Goal: Information Seeking & Learning: Compare options

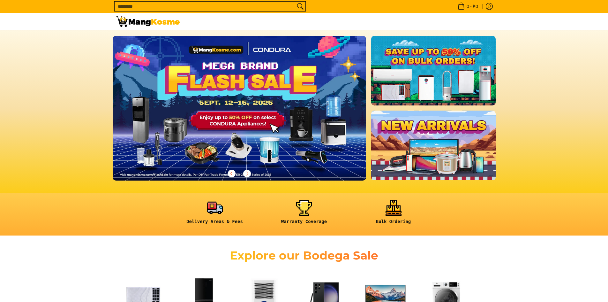
scroll to position [32, 0]
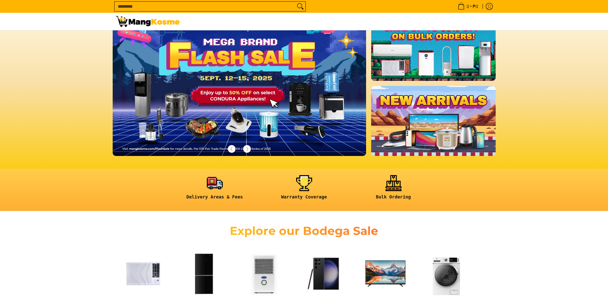
click at [457, 128] on link at bounding box center [433, 121] width 124 height 70
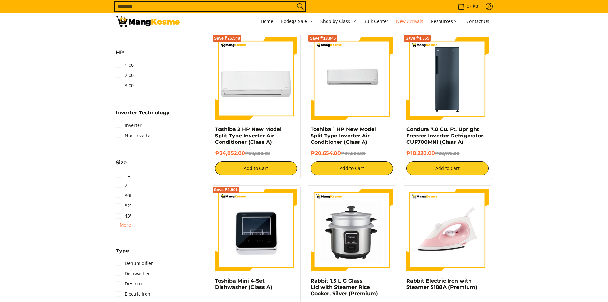
scroll to position [447, 0]
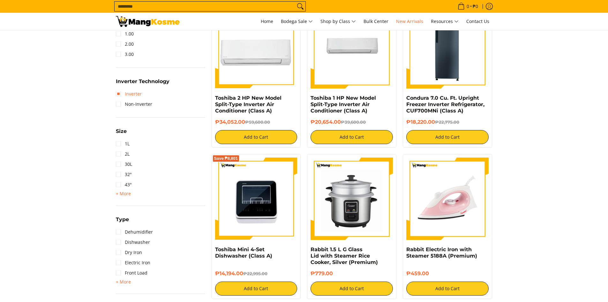
click at [125, 91] on link "Inverter" at bounding box center [129, 94] width 26 height 10
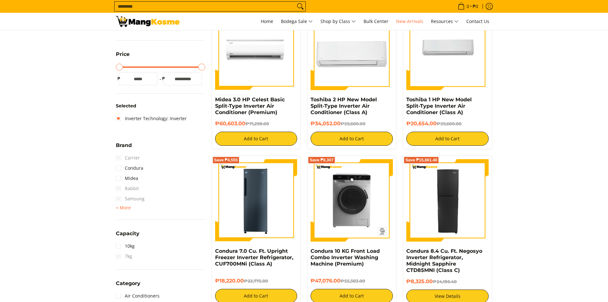
scroll to position [154, 0]
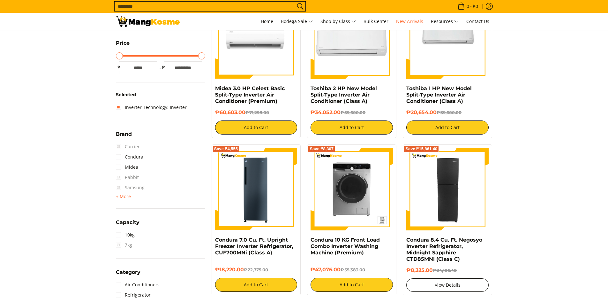
click at [452, 279] on link "View Details" at bounding box center [447, 284] width 82 height 13
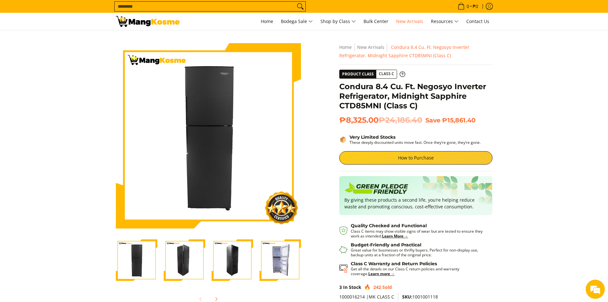
click at [277, 258] on img "Condura 8.4 Cu. Ft. Negosyo Inverter Refrigerator, Midnight Sapphire CTD85MNI (…" at bounding box center [279, 259] width 41 height 41
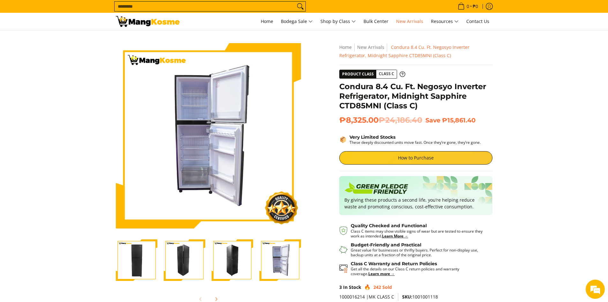
click at [234, 260] on img "Condura 8.4 Cu. Ft. Negosyo Inverter Refrigerator, Midnight Sapphire CTD85MNI (…" at bounding box center [232, 259] width 41 height 41
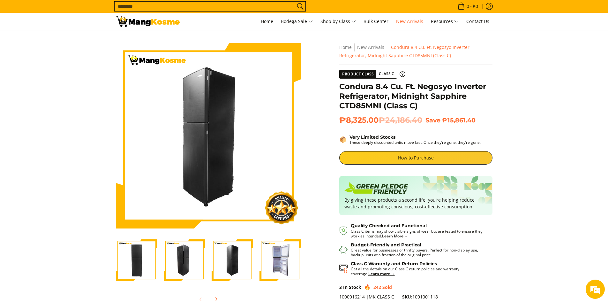
click at [175, 260] on img "Condura 8.4 Cu. Ft. Negosyo Inverter Refrigerator, Midnight Sapphire CTD85MNI (…" at bounding box center [184, 259] width 41 height 41
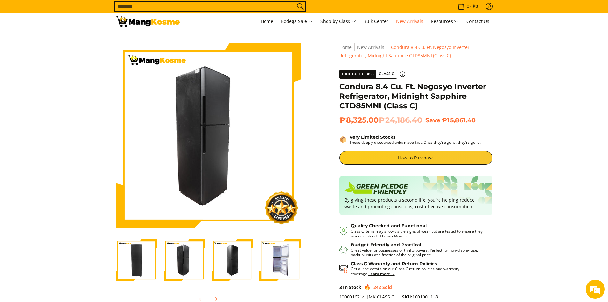
click at [126, 278] on img "Condura 8.4 Cu. Ft. Negosyo Inverter Refrigerator, Midnight Sapphire CTD85MNI (…" at bounding box center [136, 259] width 41 height 41
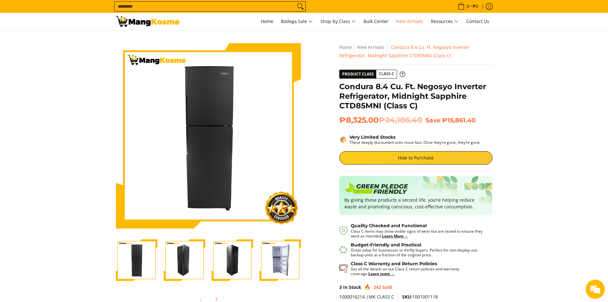
click at [299, 252] on img "Condura 8.4 Cu. Ft. Negosyo Inverter Refrigerator, Midnight Sapphire CTD85MNI (…" at bounding box center [279, 259] width 41 height 41
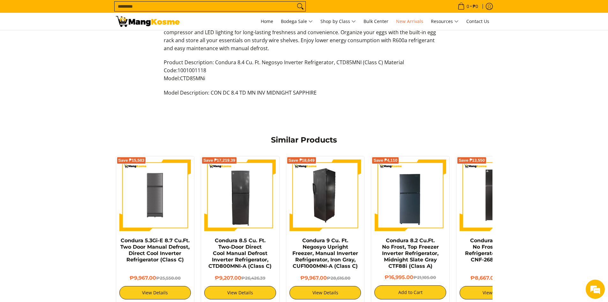
scroll to position [383, 0]
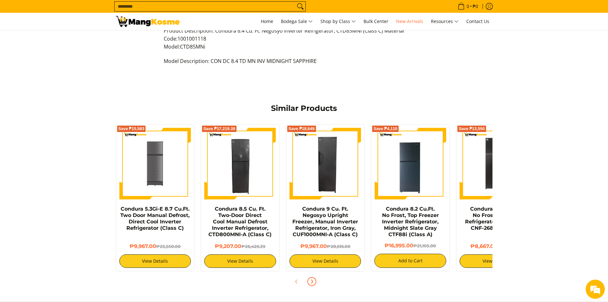
click at [316, 279] on button "Next" at bounding box center [312, 281] width 14 height 14
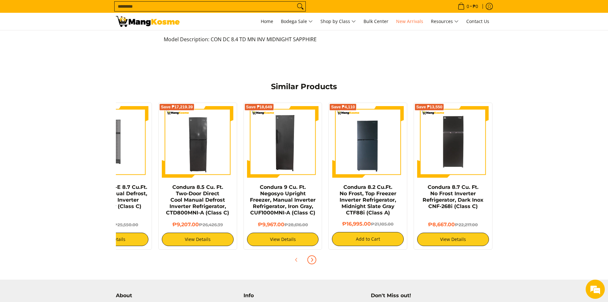
scroll to position [415, 0]
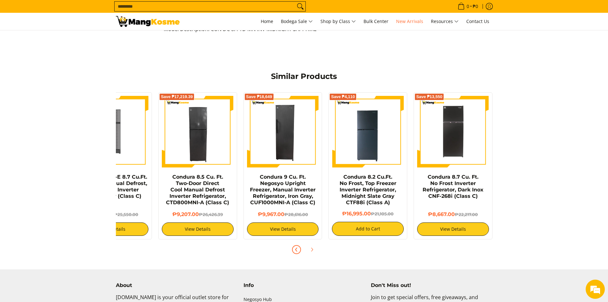
click at [298, 248] on icon "Previous" at bounding box center [296, 249] width 5 height 5
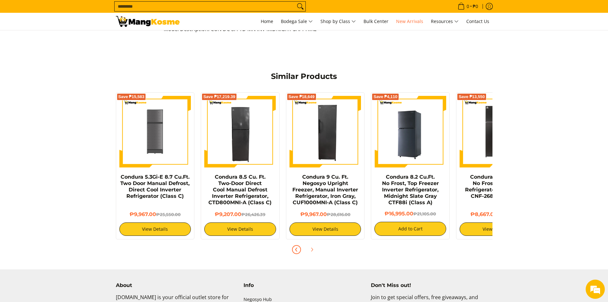
click at [439, 149] on img at bounding box center [410, 132] width 72 height 72
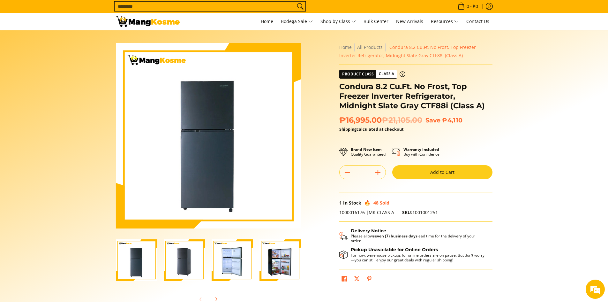
click at [237, 265] on img "Condura 8.2 Cu.Ft. No Frost, Top Freezer Inverter Refrigerator, Midnight Slate …" at bounding box center [232, 259] width 41 height 41
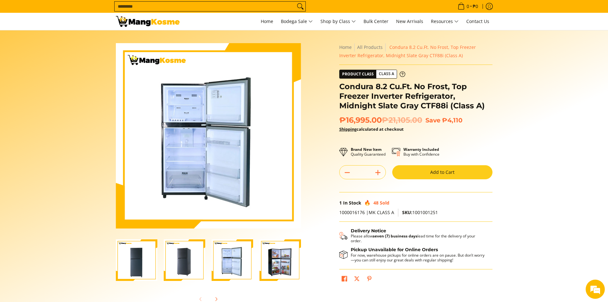
click at [279, 265] on img "Condura 8.2 Cu.Ft. No Frost, Top Freezer Inverter Refrigerator, Midnight Slate …" at bounding box center [279, 259] width 41 height 41
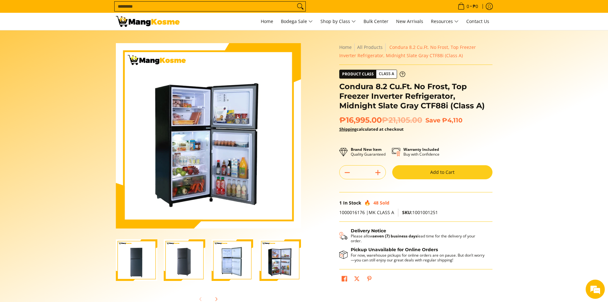
click at [240, 269] on img "Condura 8.2 Cu.Ft. No Frost, Top Freezer Inverter Refrigerator, Midnight Slate …" at bounding box center [232, 259] width 41 height 41
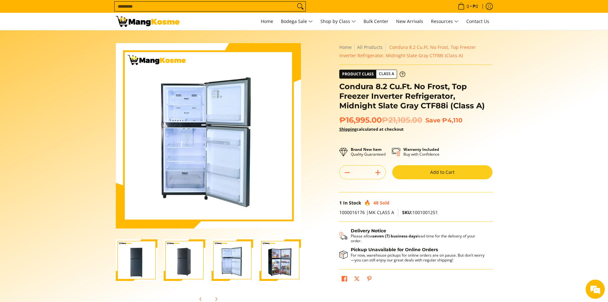
scroll to position [0, 1]
click at [211, 268] on img "Condura 8.2 Cu.Ft. No Frost, Top Freezer Inverter Refrigerator, Midnight Slate …" at bounding box center [231, 259] width 41 height 41
click at [192, 265] on img "Condura 8.2 Cu.Ft. No Frost, Top Freezer Inverter Refrigerator, Midnight Slate …" at bounding box center [183, 259] width 41 height 41
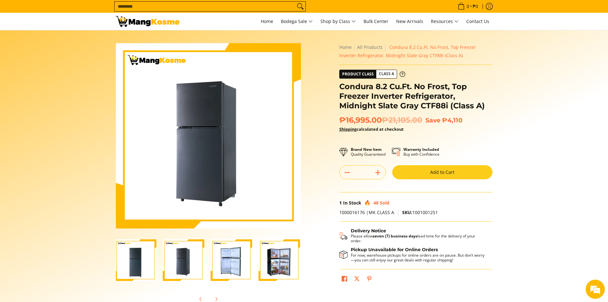
click at [125, 258] on img "Condura 8.2 Cu.Ft. No Frost, Top Freezer Inverter Refrigerator, Midnight Slate …" at bounding box center [135, 259] width 41 height 41
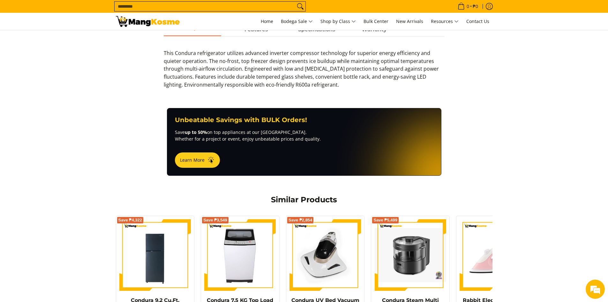
scroll to position [255, 0]
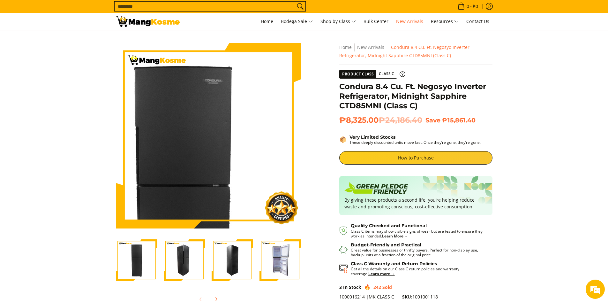
click at [222, 101] on img at bounding box center [208, 135] width 185 height 185
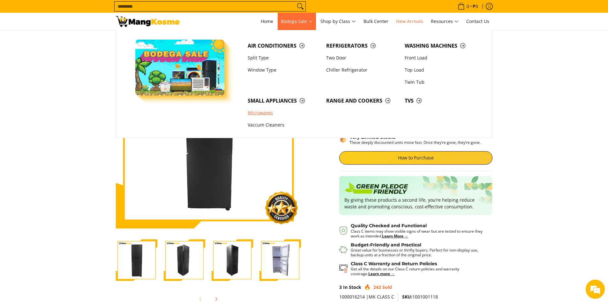
click at [271, 113] on link "Microwaves" at bounding box center [283, 113] width 78 height 12
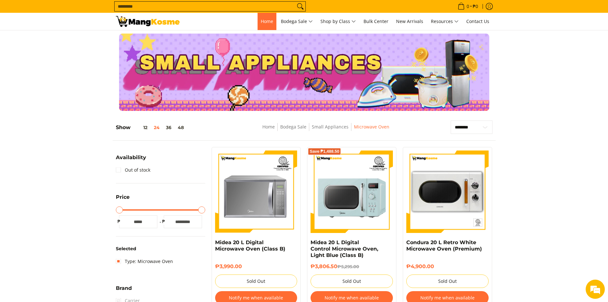
click at [265, 26] on link "Home" at bounding box center [267, 21] width 19 height 17
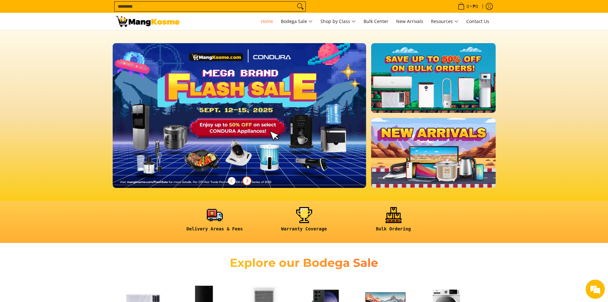
click at [248, 182] on icon "Next" at bounding box center [246, 180] width 5 height 5
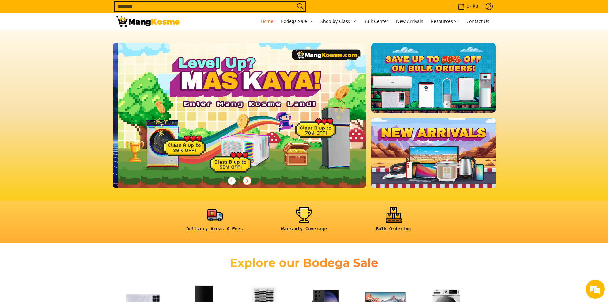
scroll to position [0, 254]
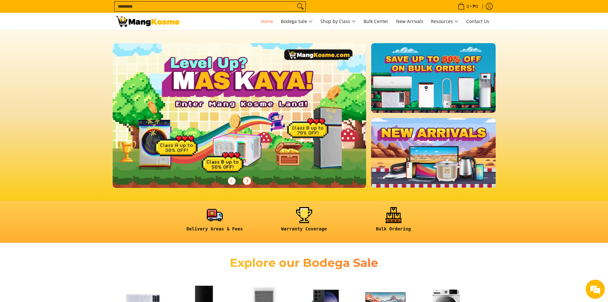
click at [312, 139] on img at bounding box center [239, 114] width 259 height 147
click at [249, 179] on icon "Next" at bounding box center [246, 180] width 5 height 5
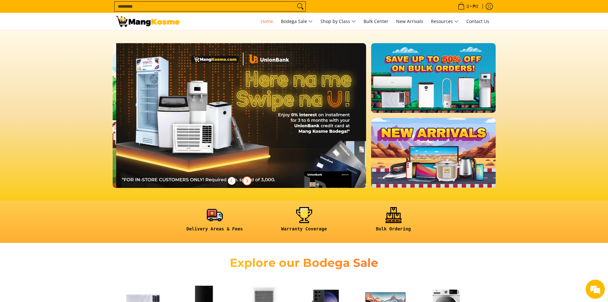
scroll to position [0, 507]
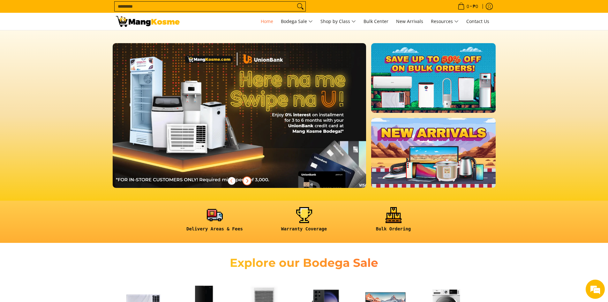
click at [267, 171] on img at bounding box center [239, 114] width 259 height 147
click at [244, 182] on icon "Next" at bounding box center [246, 180] width 5 height 5
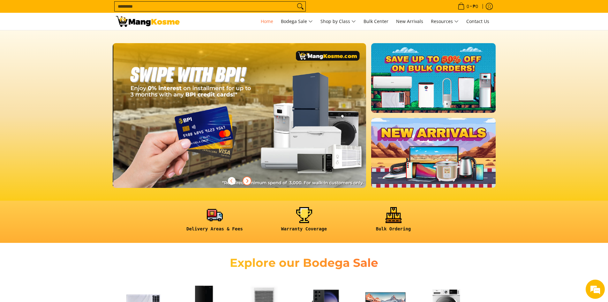
scroll to position [0, 761]
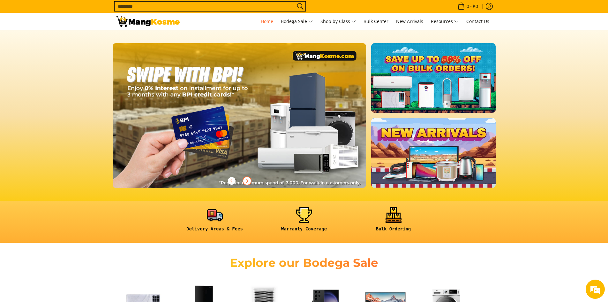
click at [244, 182] on icon "Next" at bounding box center [246, 180] width 5 height 5
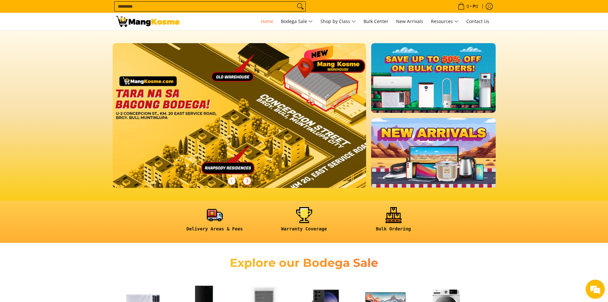
scroll to position [0, 1015]
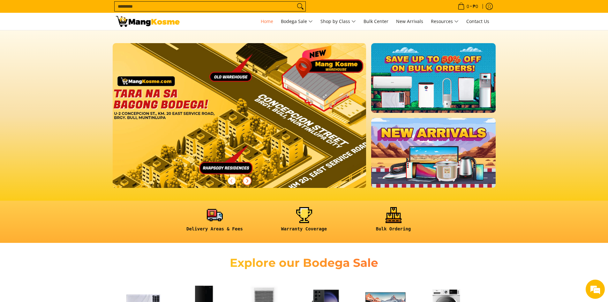
click at [244, 182] on icon "Next" at bounding box center [246, 180] width 5 height 5
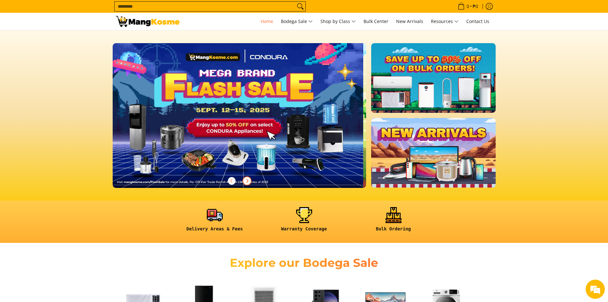
scroll to position [0, 0]
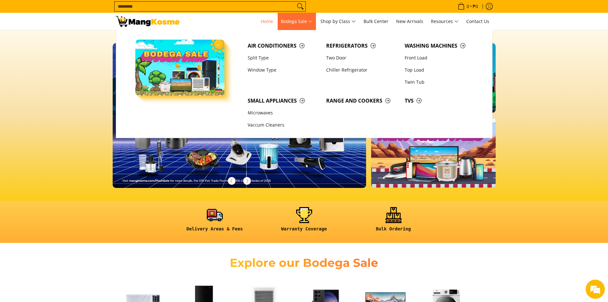
click at [311, 22] on span "Bodega Sale" at bounding box center [297, 22] width 32 height 8
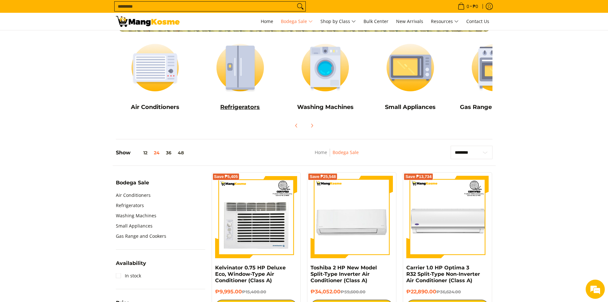
scroll to position [64, 0]
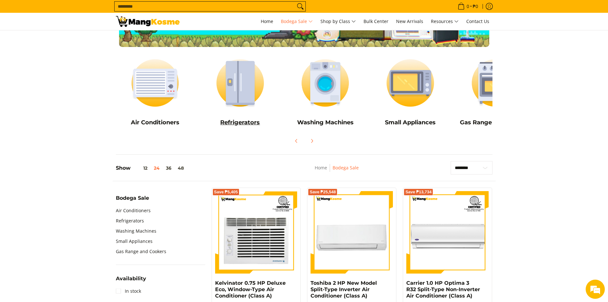
click at [247, 99] on img at bounding box center [240, 82] width 79 height 59
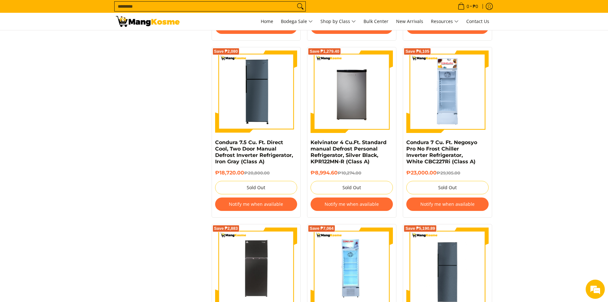
scroll to position [606, 0]
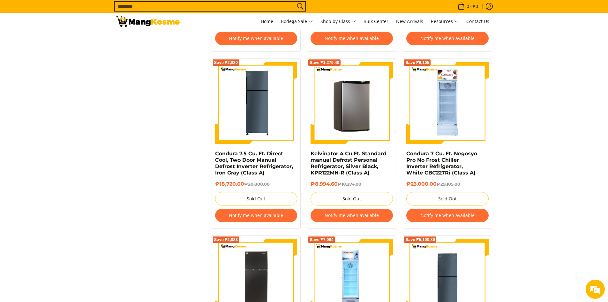
click at [368, 119] on img at bounding box center [351, 103] width 82 height 82
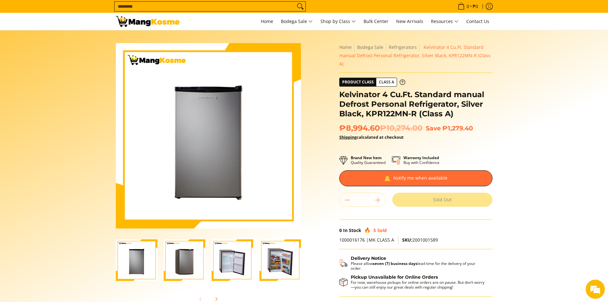
click at [273, 265] on img "Kelvinator 4 Cu.Ft. Standard manual Defrost Personal Refrigerator, Silver Black…" at bounding box center [279, 259] width 41 height 41
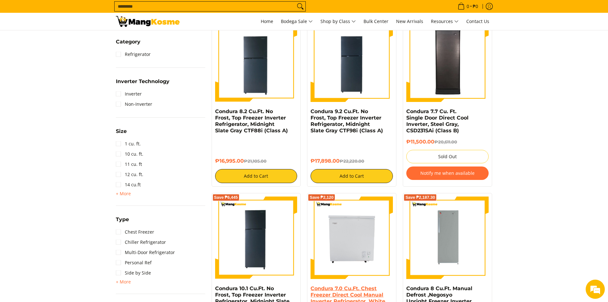
scroll to position [288, 0]
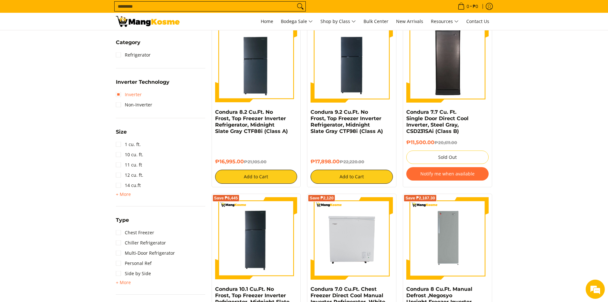
click at [136, 92] on link "Inverter" at bounding box center [129, 94] width 26 height 10
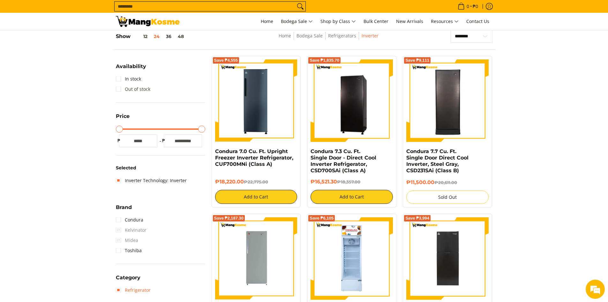
scroll to position [90, 0]
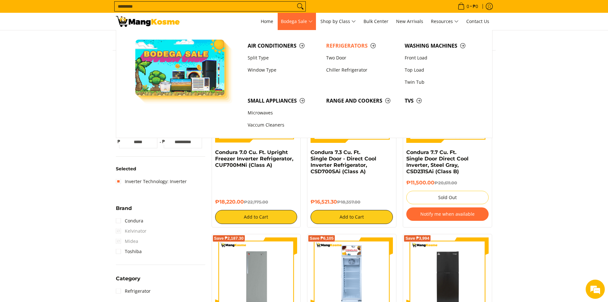
click at [288, 23] on span "Bodega Sale" at bounding box center [297, 22] width 32 height 8
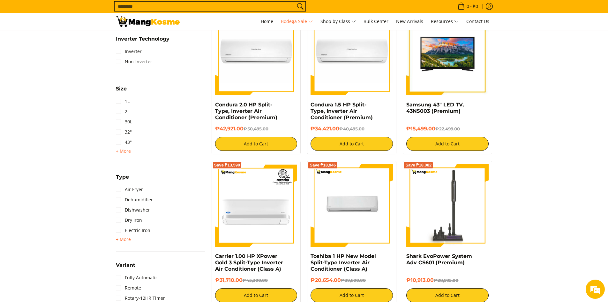
scroll to position [606, 0]
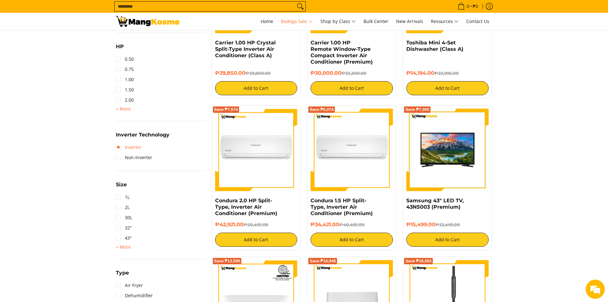
click at [133, 144] on link "Inverter" at bounding box center [129, 147] width 26 height 10
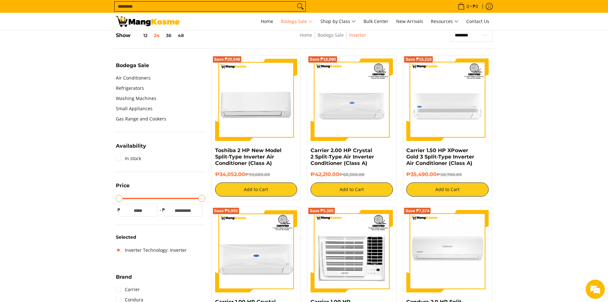
scroll to position [194, 0]
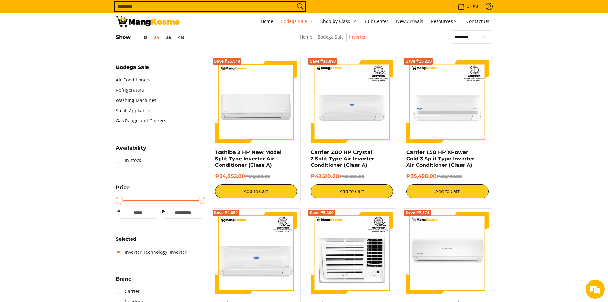
click at [122, 90] on link "Refrigerators" at bounding box center [130, 90] width 28 height 10
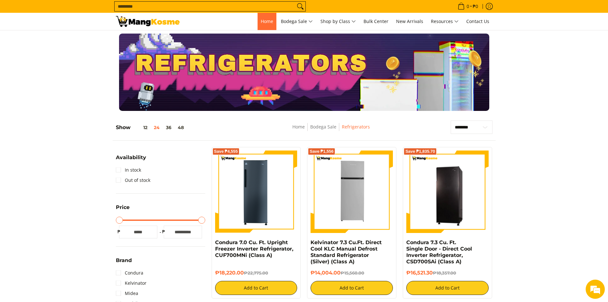
click at [264, 25] on link "Home" at bounding box center [267, 21] width 19 height 17
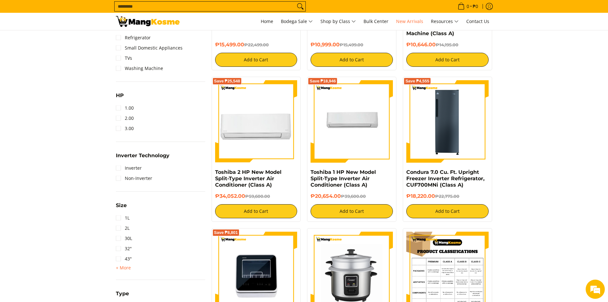
scroll to position [415, 0]
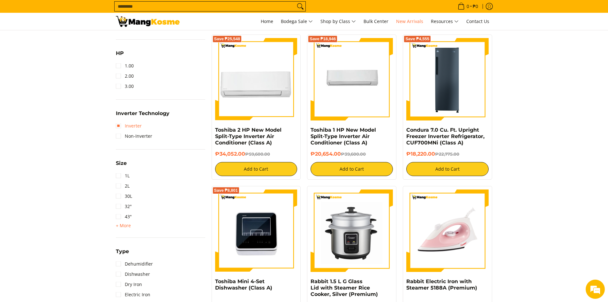
click at [131, 129] on link "Inverter" at bounding box center [129, 126] width 26 height 10
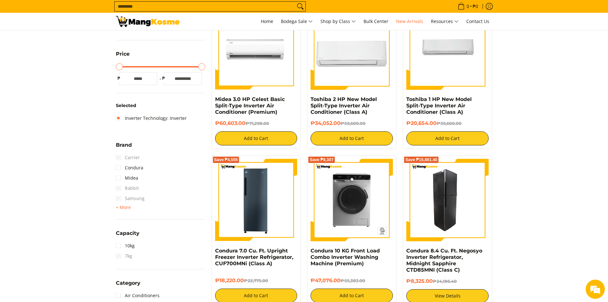
scroll to position [154, 0]
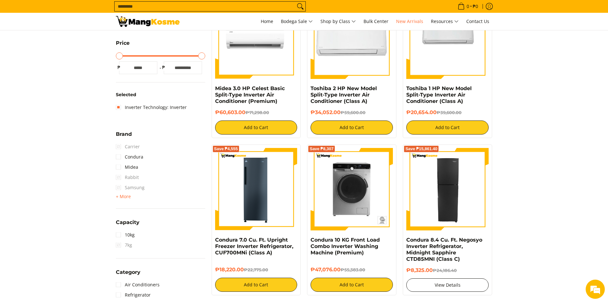
click at [434, 278] on link "View Details" at bounding box center [447, 284] width 82 height 13
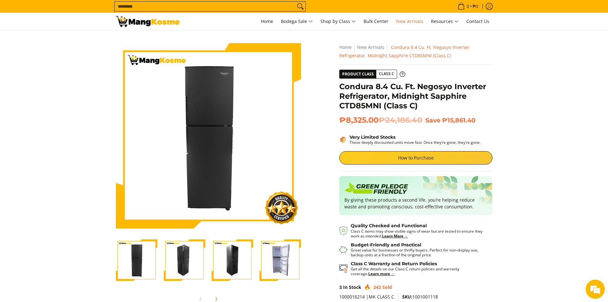
click at [253, 251] on img "Condura 8.4 Cu. Ft. Negosyo Inverter Refrigerator, Midnight Sapphire CTD85MNI (…" at bounding box center [232, 259] width 41 height 41
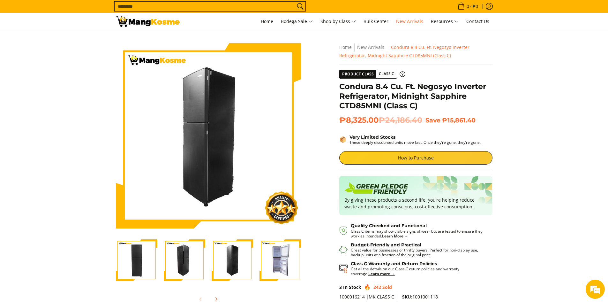
click at [267, 244] on img "Condura 8.4 Cu. Ft. Negosyo Inverter Refrigerator, Midnight Sapphire CTD85MNI (…" at bounding box center [279, 259] width 41 height 41
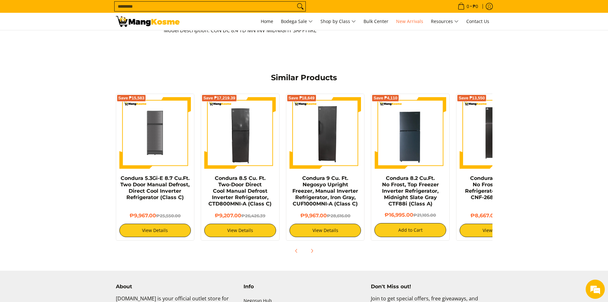
scroll to position [415, 0]
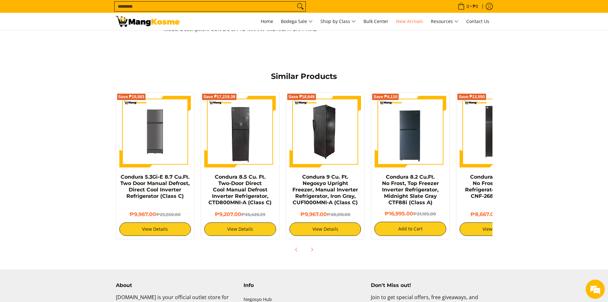
click at [322, 159] on img at bounding box center [325, 132] width 72 height 72
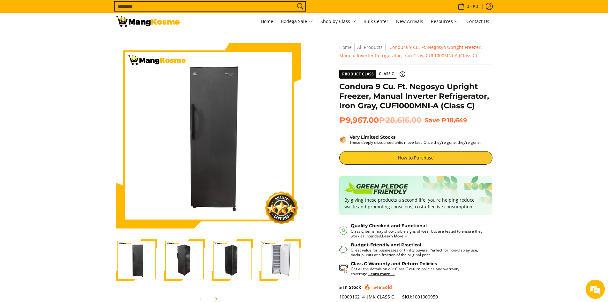
click at [280, 250] on img "Condura 9 Cu. Ft. Negosyo Upright Freezer, Manual Inverter Refrigerator, Iron G…" at bounding box center [279, 259] width 41 height 41
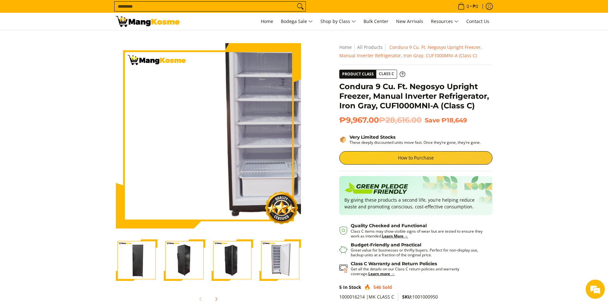
click at [154, 157] on img at bounding box center [208, 135] width 185 height 185
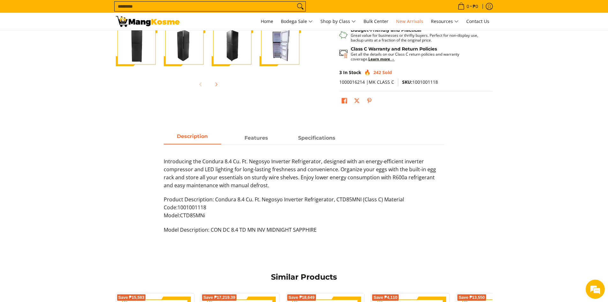
scroll to position [223, 0]
